Goal: Find specific fact: Find contact information

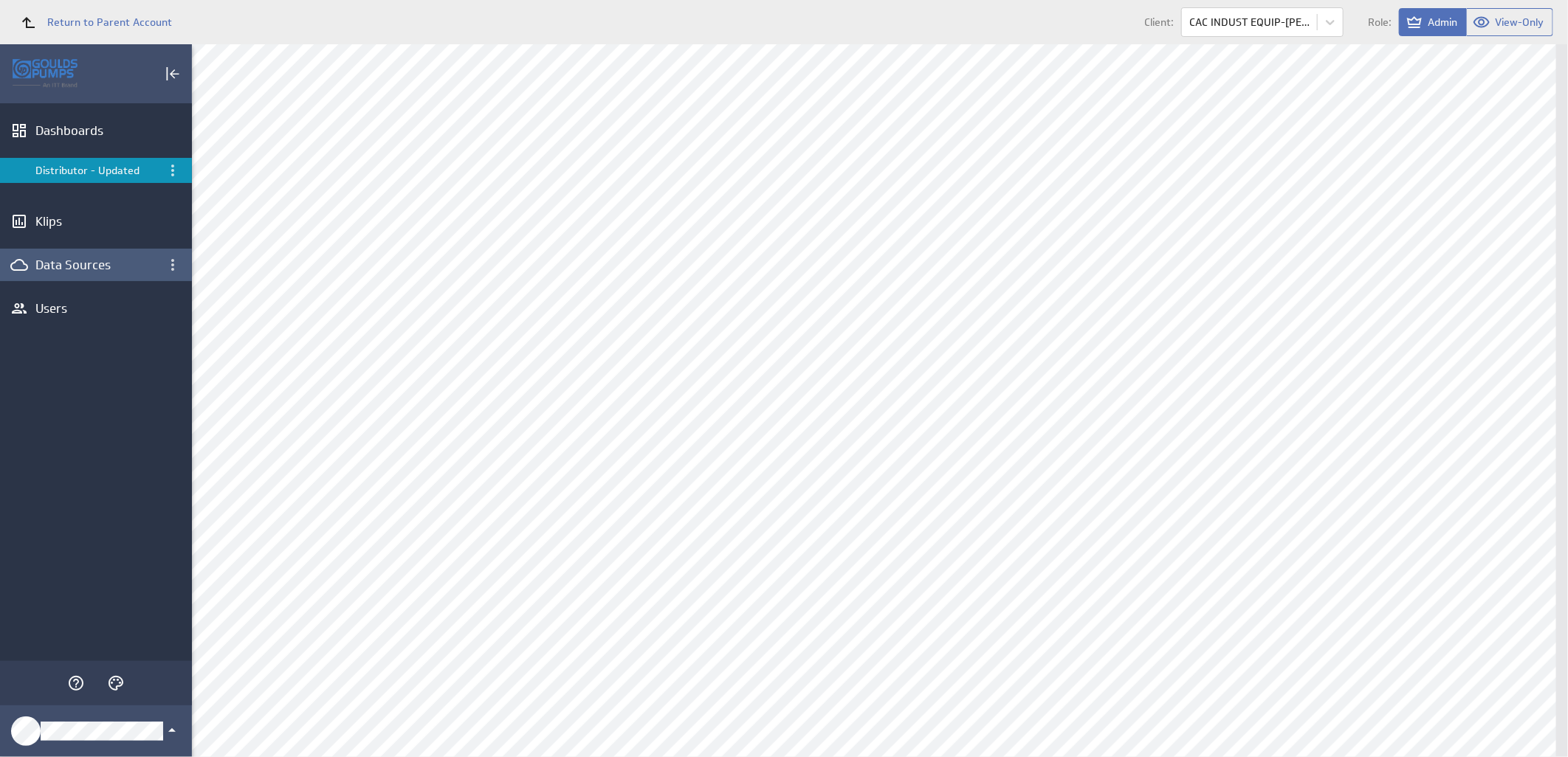
click at [89, 258] on div "Data Sources" at bounding box center [95, 265] width 121 height 16
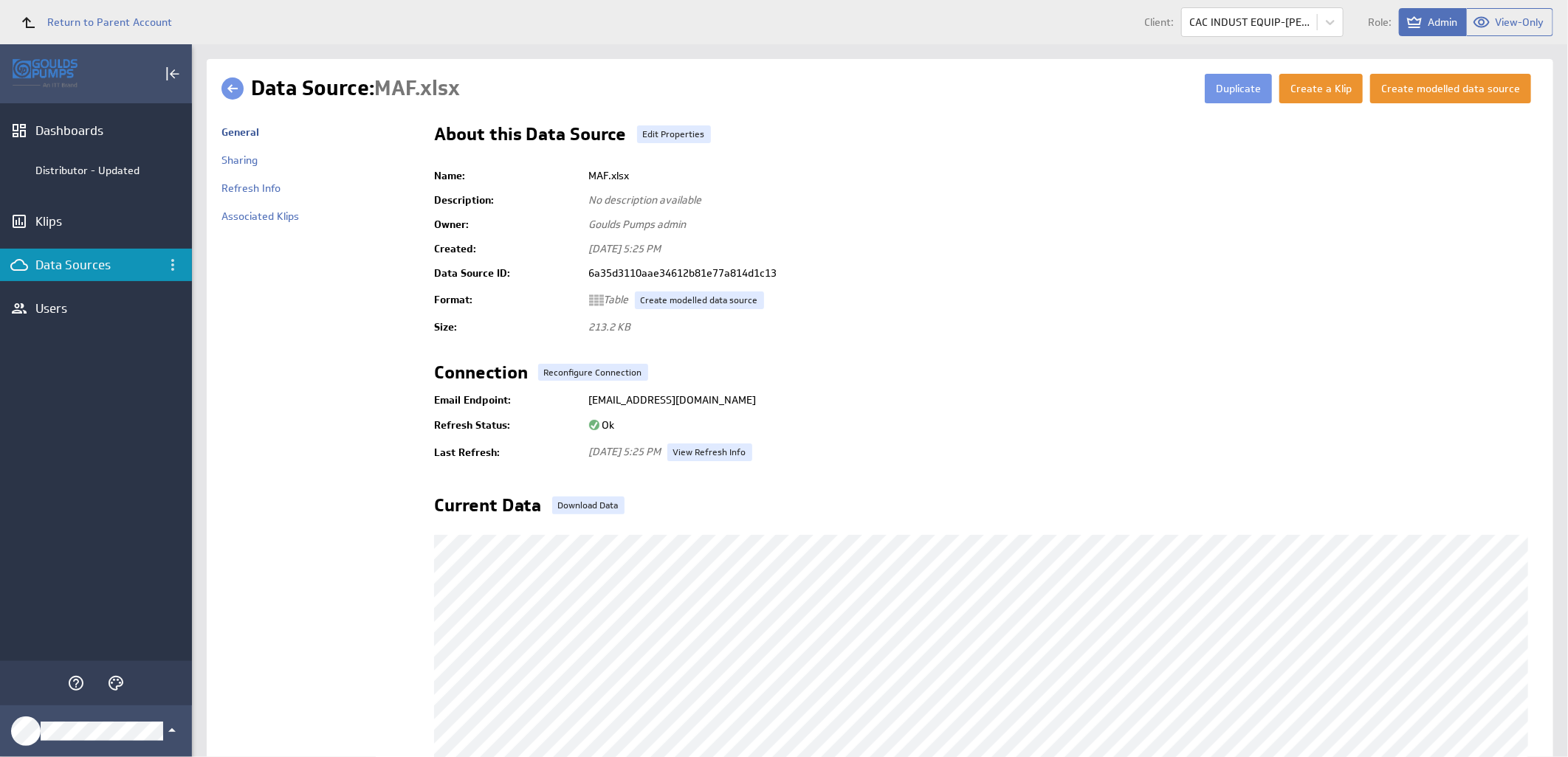
drag, startPoint x: 883, startPoint y: 399, endPoint x: 577, endPoint y: 396, distance: 306.0
click at [577, 396] on tr "Email Endpoint: ds+6a35d3110aae34612b81e77a814d1c13@klipfoliodata.com" at bounding box center [986, 400] width 1105 height 26
copy tr "ds+6a35d3110aae34612b81e77a814d1c13@klipfoliodata.com"
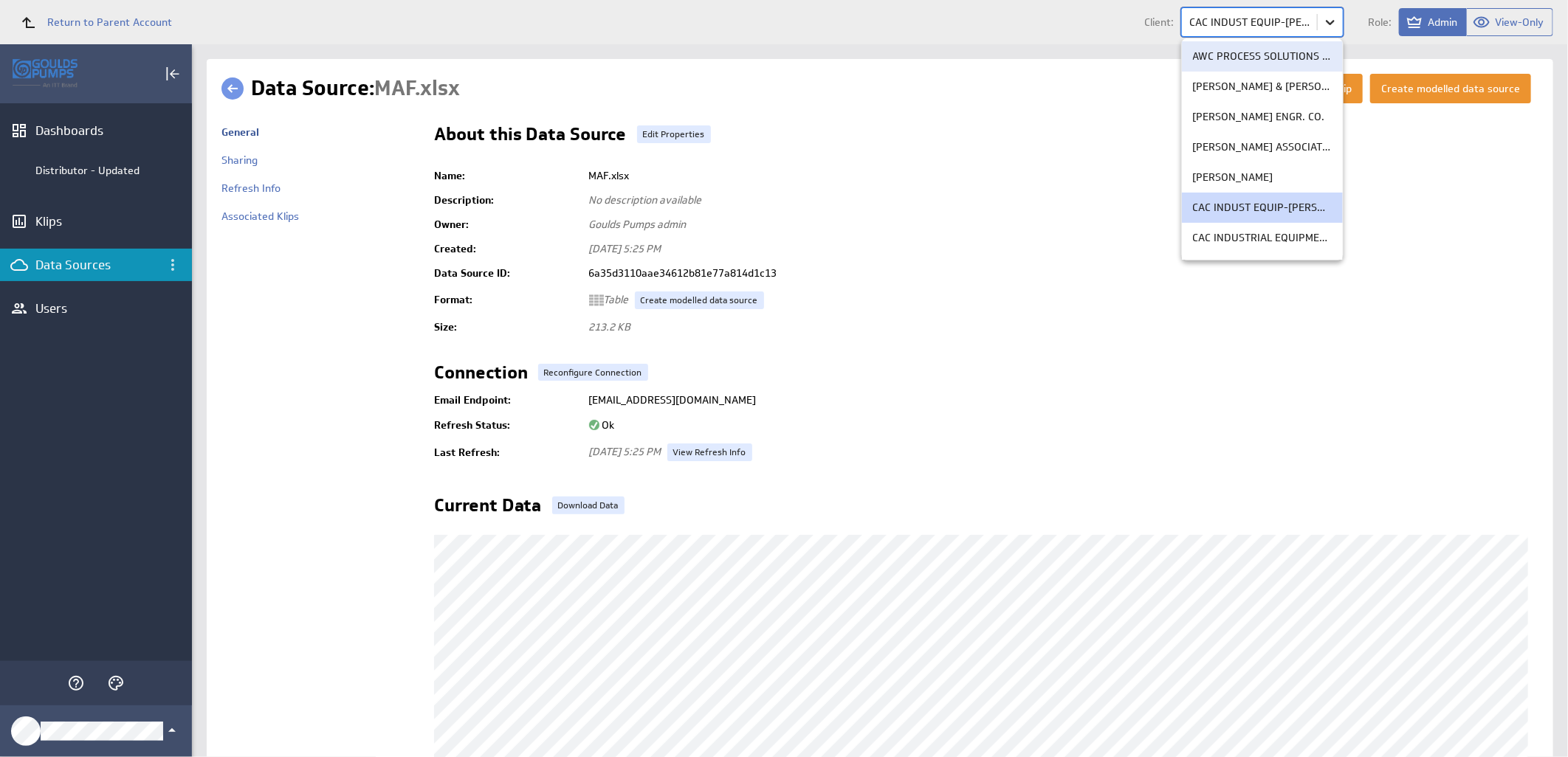
click at [1326, 29] on body "Return to Parent Account Client: option AWC PROCESS SOLUTIONS LTD focused, 1 of…" at bounding box center [784, 378] width 1568 height 757
click at [1242, 229] on div "CAC INDUSTRIAL EQUIPMENT" at bounding box center [1263, 238] width 161 height 30
